Goal: Find specific page/section

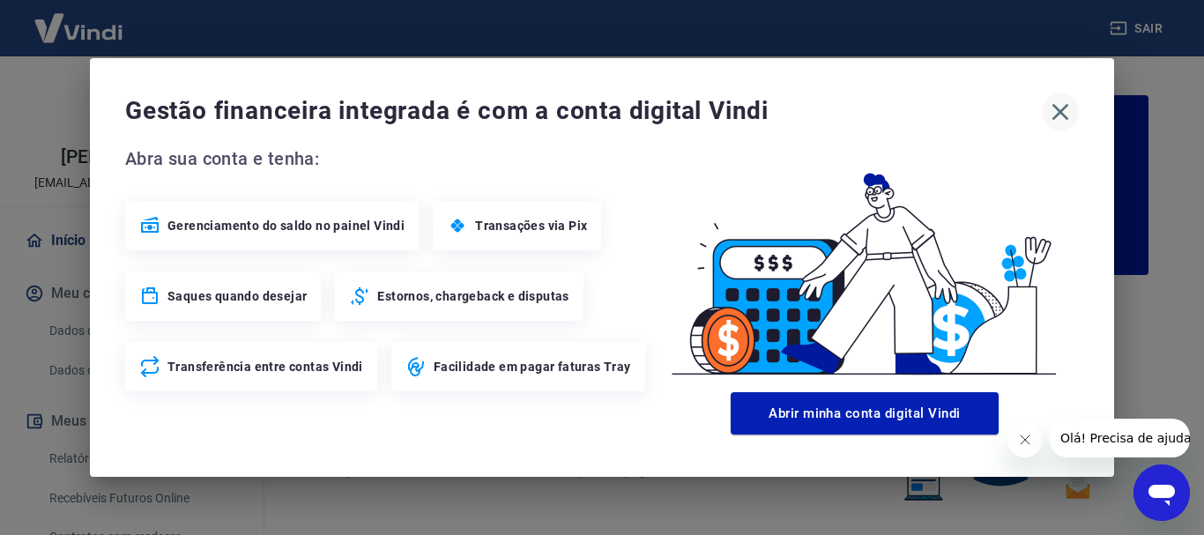
click at [1060, 105] on icon "button" at bounding box center [1060, 112] width 28 height 28
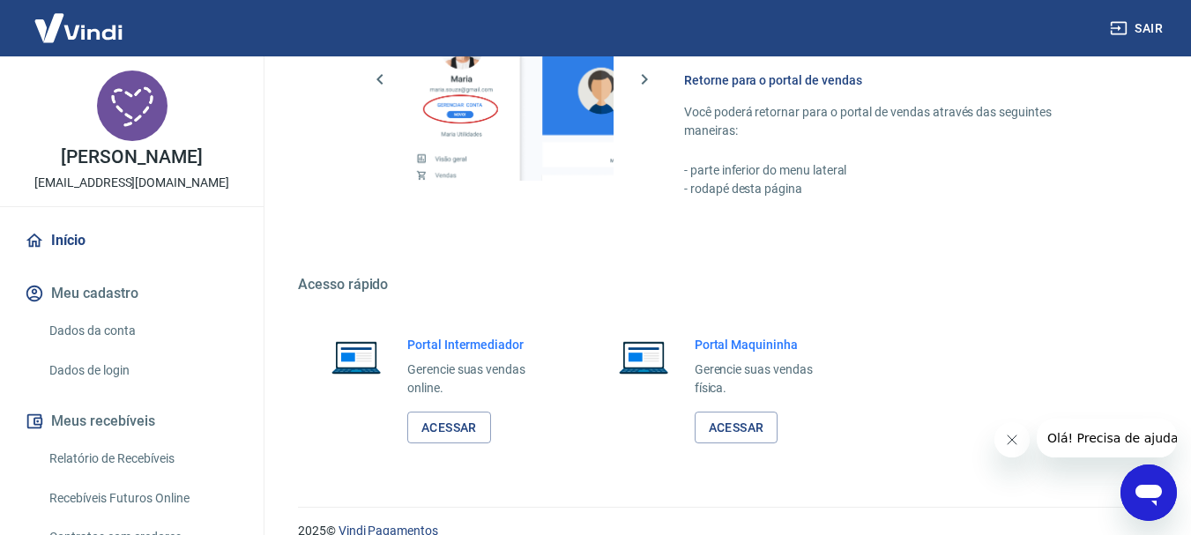
scroll to position [1094, 0]
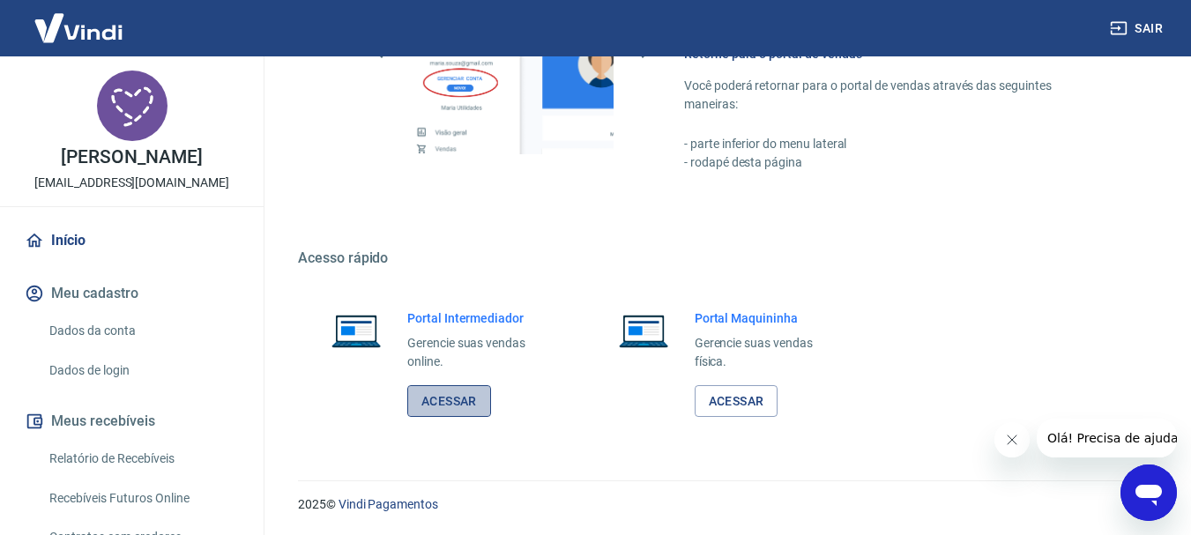
click at [462, 391] on link "Acessar" at bounding box center [449, 401] width 84 height 33
